Goal: Task Accomplishment & Management: Complete application form

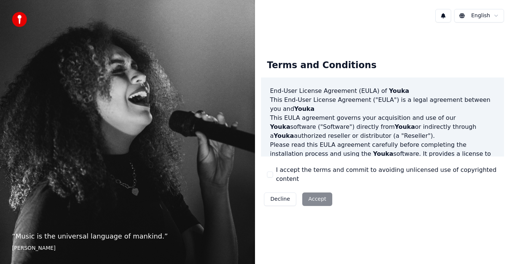
click at [497, 15] on html "“ Music is the universal language of mankind. ” [PERSON_NAME] English Terms and…" at bounding box center [255, 132] width 510 height 264
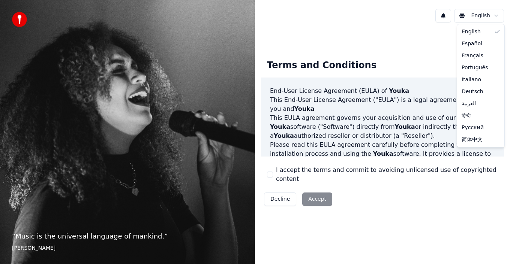
click at [322, 196] on html "“ Music is the universal language of mankind. ” [PERSON_NAME] English Terms and…" at bounding box center [255, 132] width 510 height 264
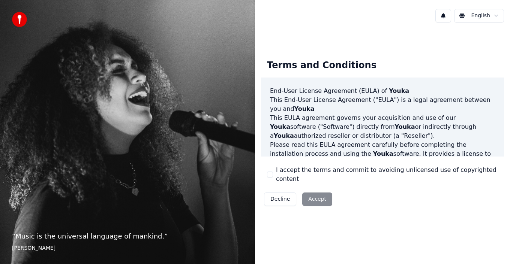
click at [316, 196] on div "Decline Accept" at bounding box center [298, 200] width 74 height 20
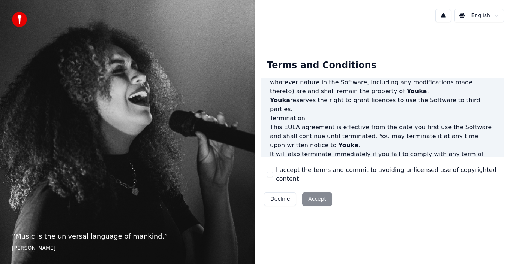
scroll to position [515, 0]
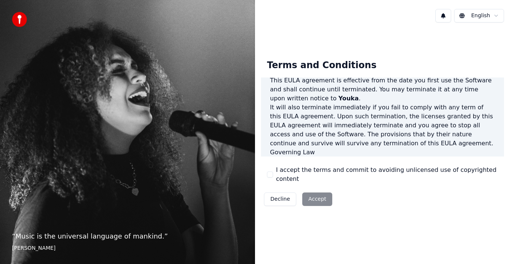
click at [272, 176] on button "I accept the terms and commit to avoiding unlicensed use of copyrighted content" at bounding box center [270, 175] width 6 height 6
click at [308, 195] on button "Accept" at bounding box center [317, 200] width 30 height 14
